Goal: Navigation & Orientation: Find specific page/section

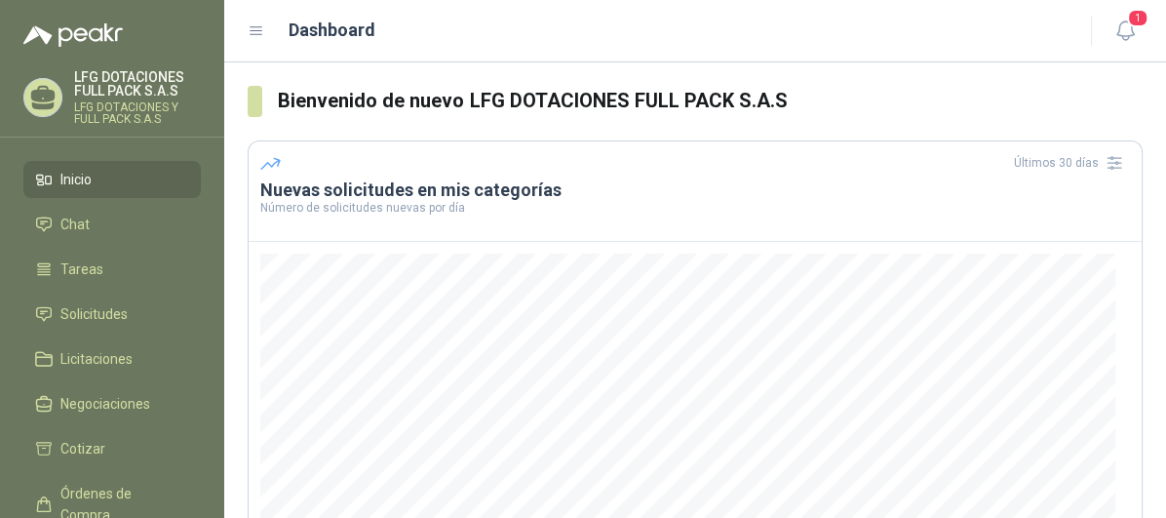
scroll to position [359, 0]
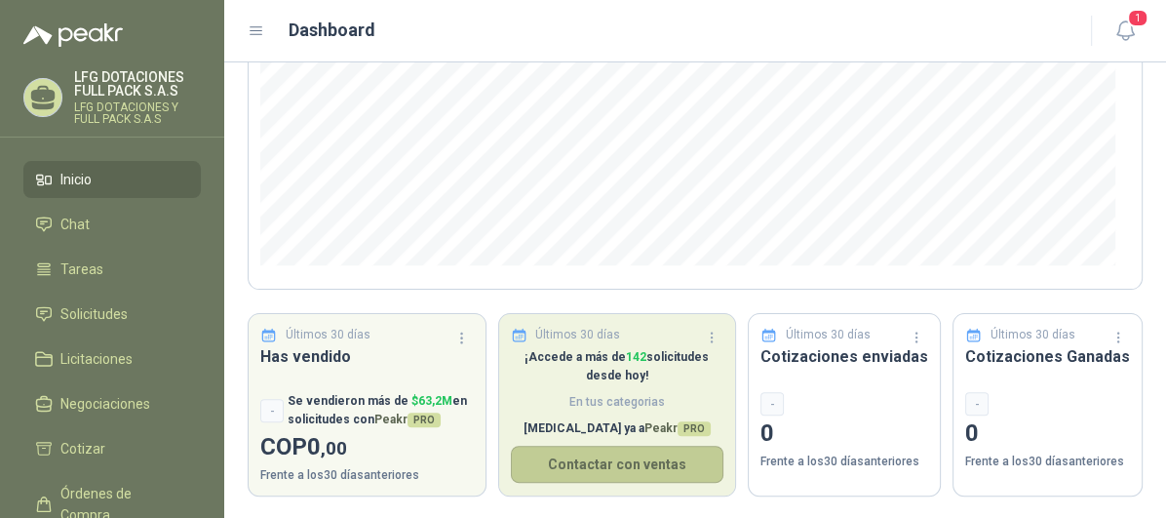
click at [608, 459] on button "Contactar con ventas" at bounding box center [618, 464] width 214 height 37
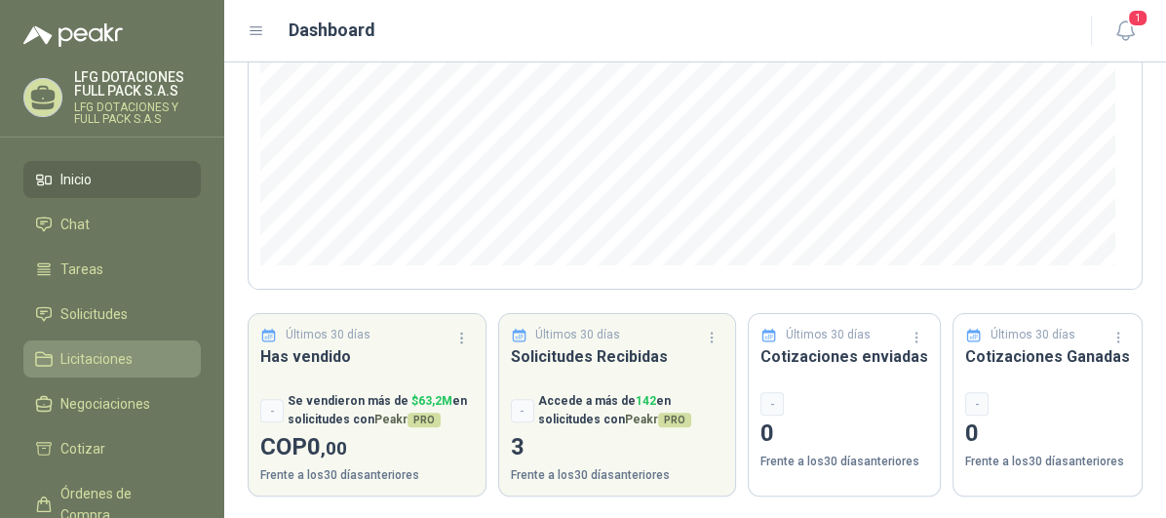
click at [150, 359] on li "Licitaciones" at bounding box center [112, 358] width 154 height 21
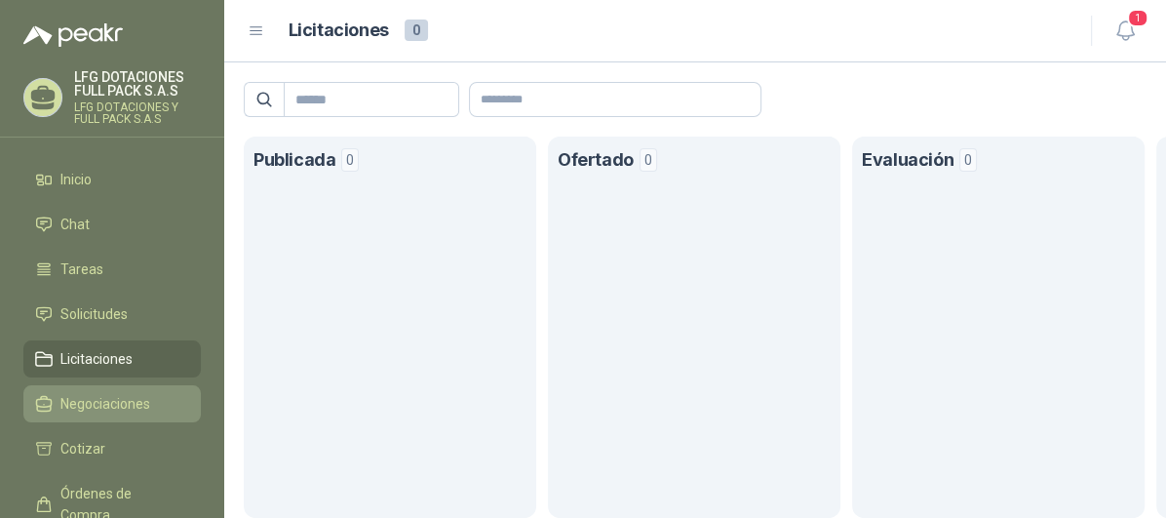
click at [135, 403] on span "Negociaciones" at bounding box center [105, 403] width 90 height 21
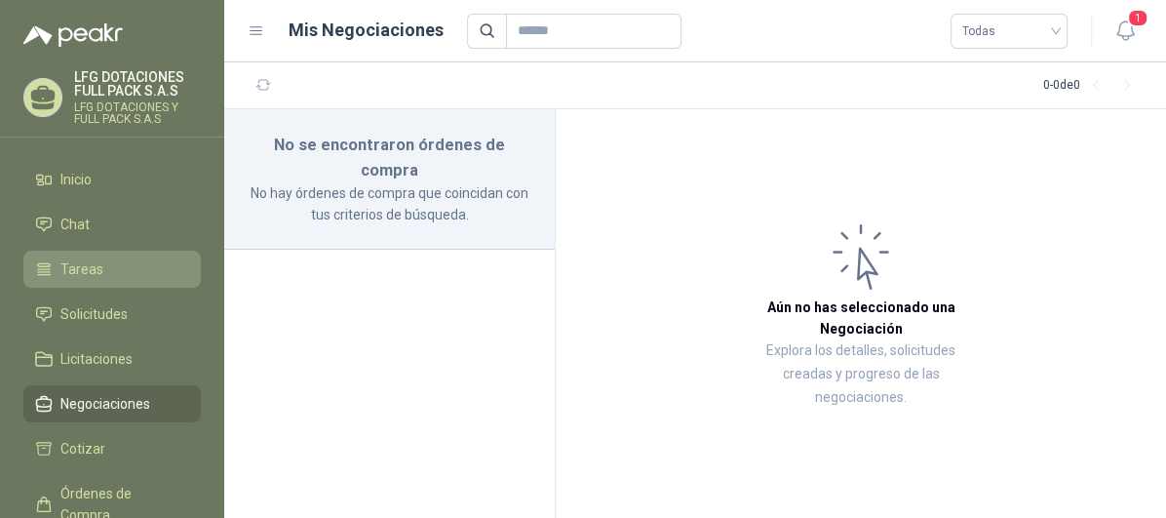
click at [72, 255] on link "Tareas" at bounding box center [111, 269] width 177 height 37
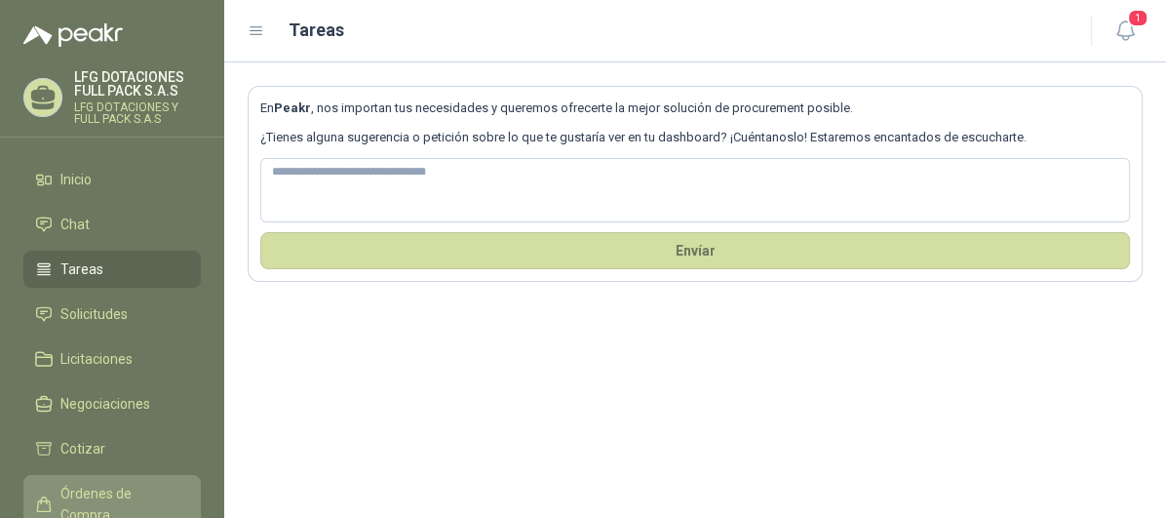
click at [177, 490] on span "Órdenes de Compra" at bounding box center [121, 504] width 122 height 43
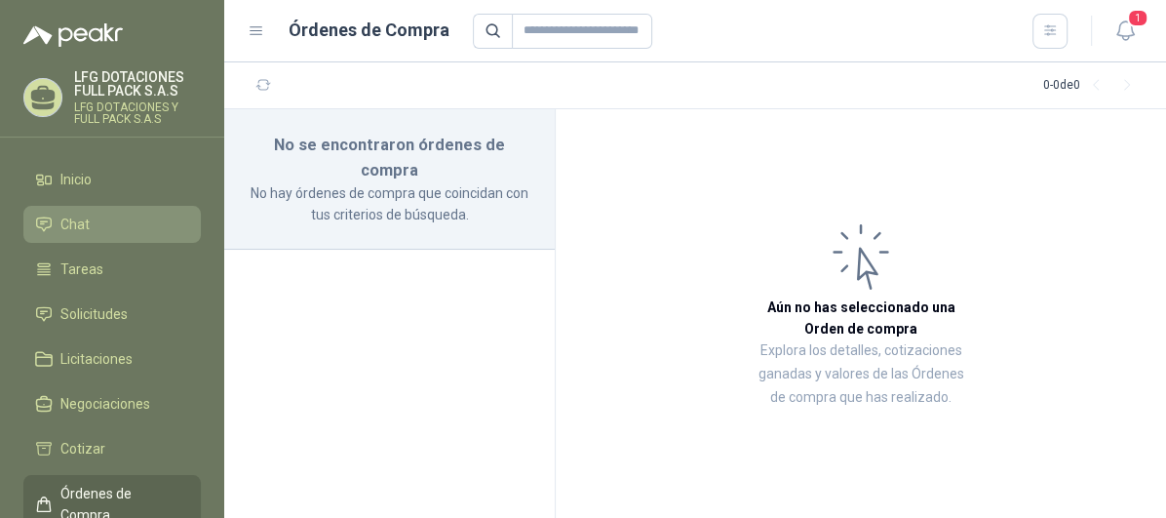
click at [82, 228] on span "Chat" at bounding box center [74, 224] width 29 height 21
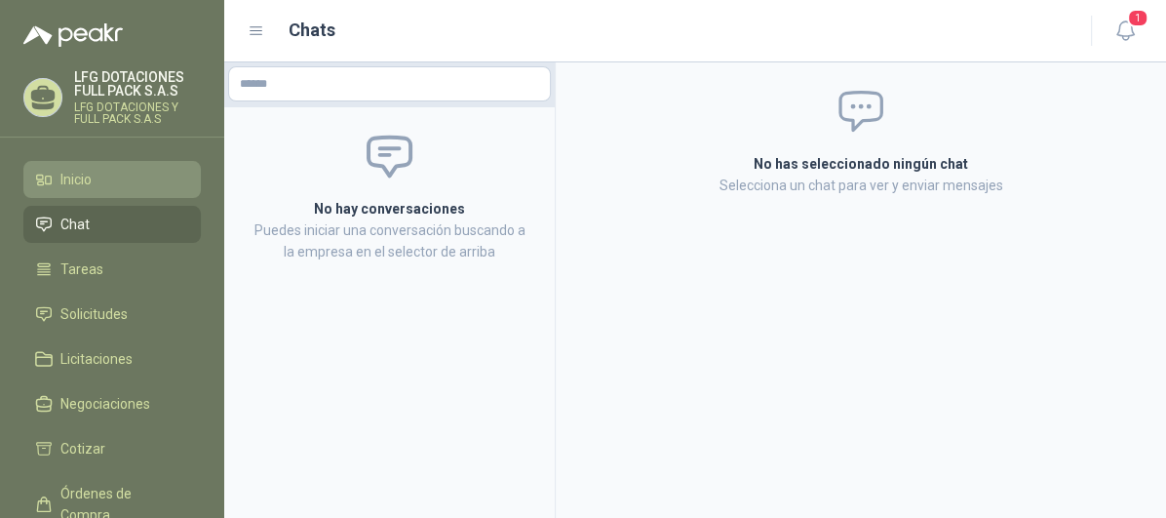
click at [109, 192] on link "Inicio" at bounding box center [111, 179] width 177 height 37
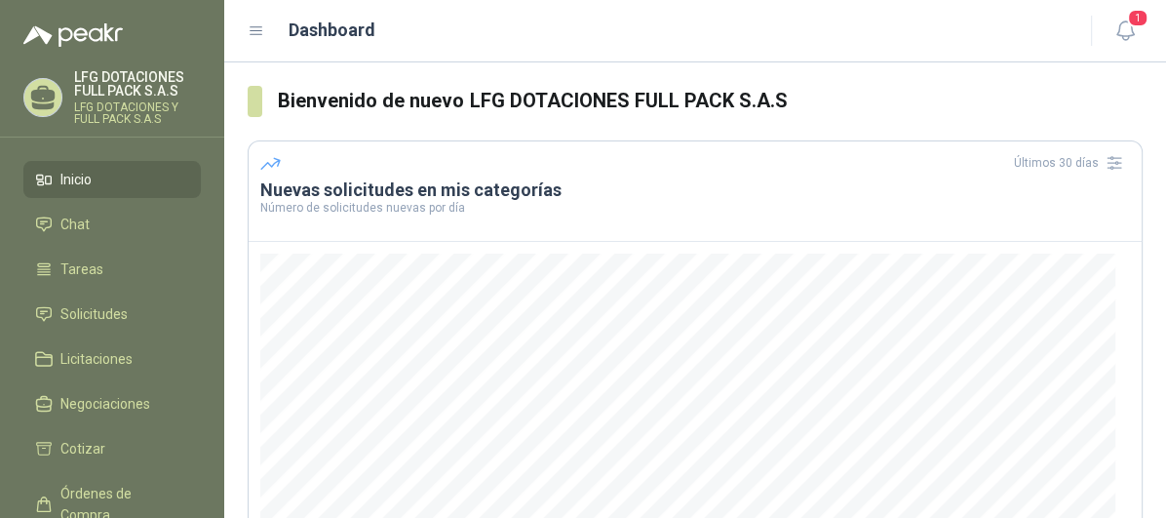
click at [110, 292] on ul "Inicio Chat Tareas Solicitudes Licitaciones Negociaciones Cotizar Órdenes de Co…" at bounding box center [112, 418] width 224 height 515
click at [114, 328] on link "Solicitudes" at bounding box center [111, 313] width 177 height 37
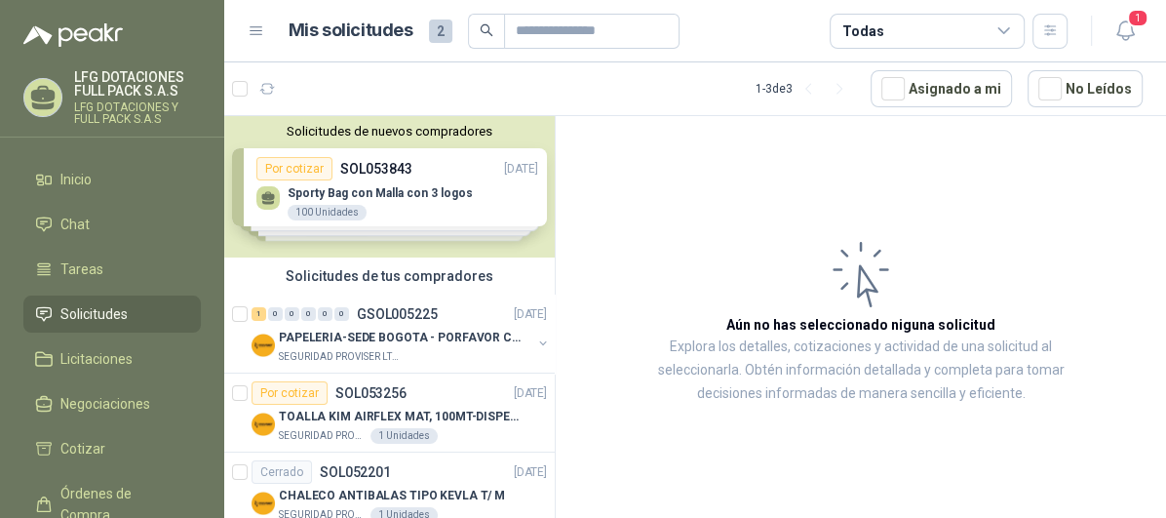
click at [403, 186] on div "Solicitudes de nuevos compradores Por cotizar SOL053843 [DATE] Sporty Bag con M…" at bounding box center [389, 186] width 331 height 141
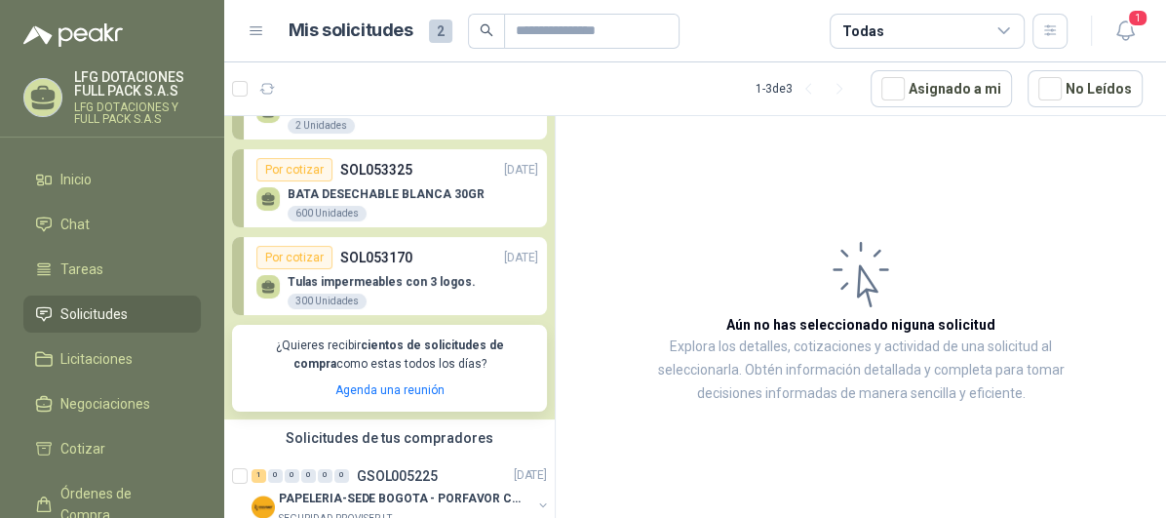
scroll to position [216, 0]
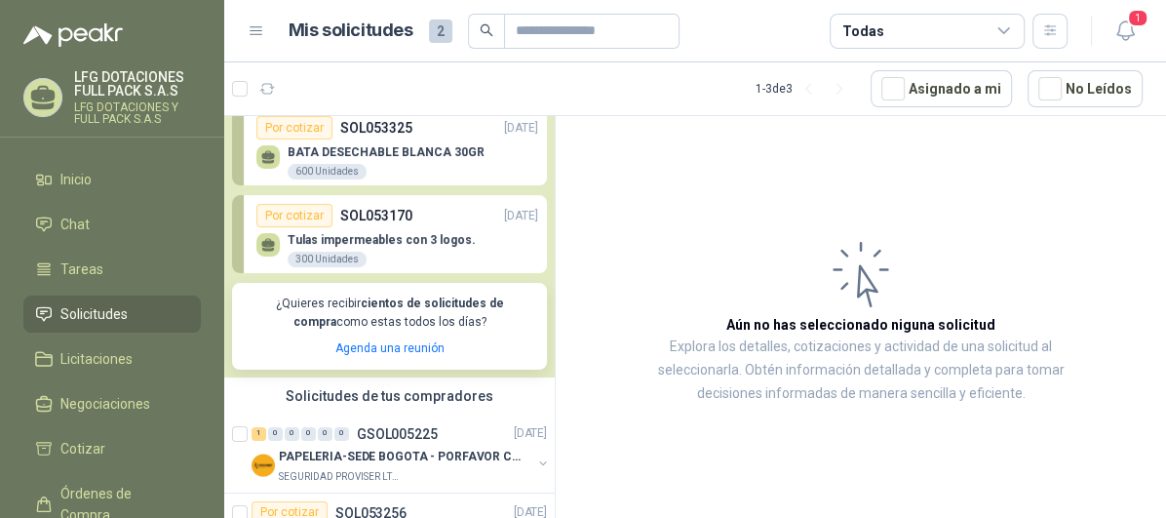
click at [405, 237] on p "Tulas impermeables con 3 logos." at bounding box center [382, 240] width 188 height 14
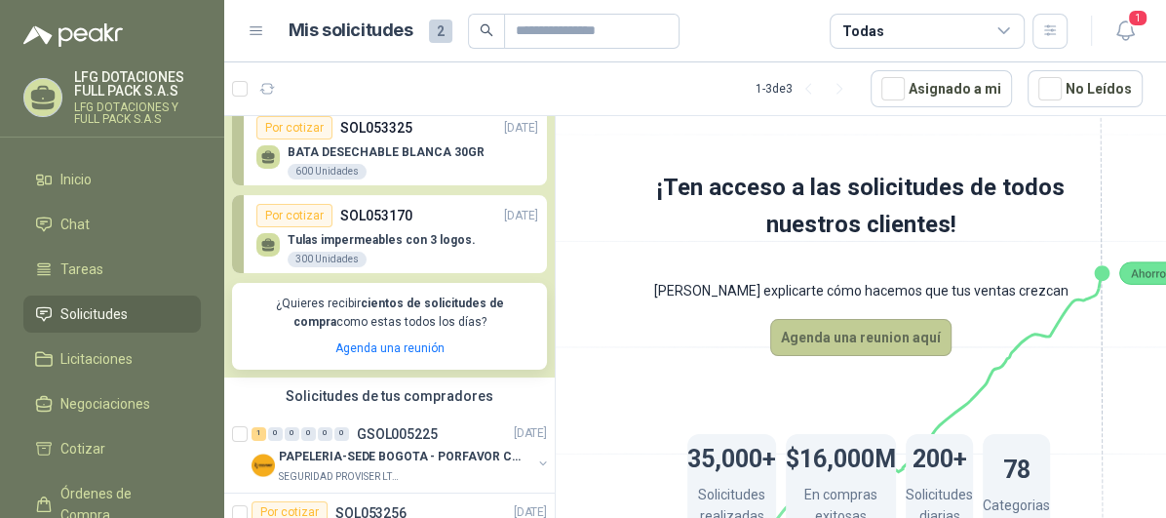
click at [842, 340] on button "Agenda una reunion aquí" at bounding box center [860, 337] width 181 height 37
